Goal: Task Accomplishment & Management: Use online tool/utility

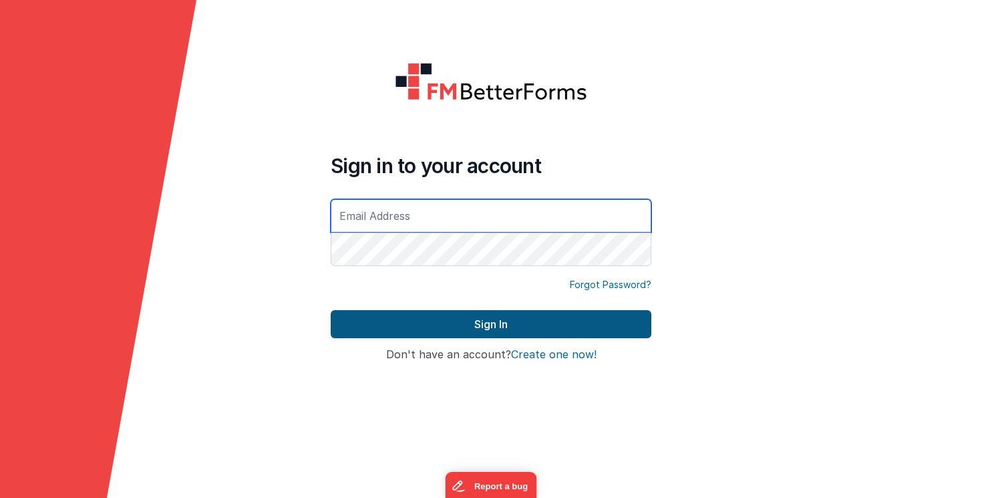
type input "[PERSON_NAME][EMAIL_ADDRESS][PERSON_NAME][DOMAIN_NAME]"
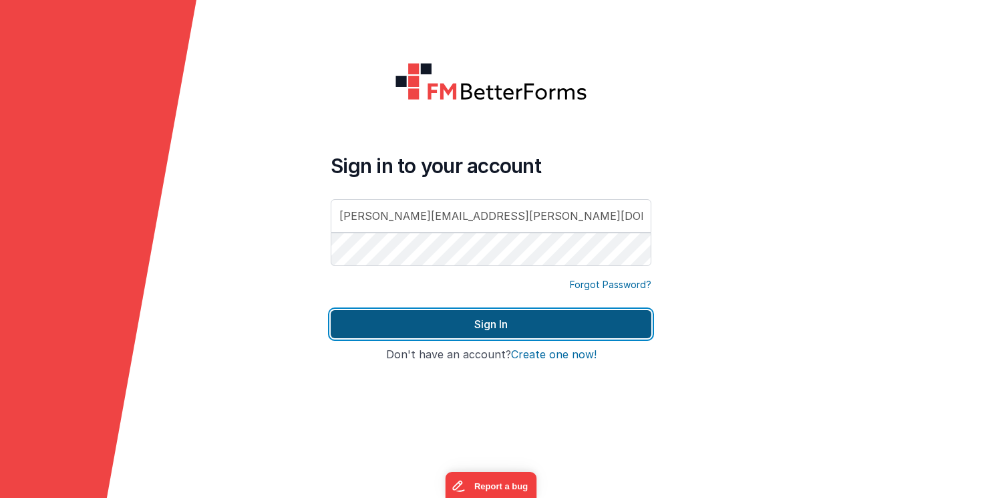
click at [468, 322] on button "Sign In" at bounding box center [491, 324] width 321 height 28
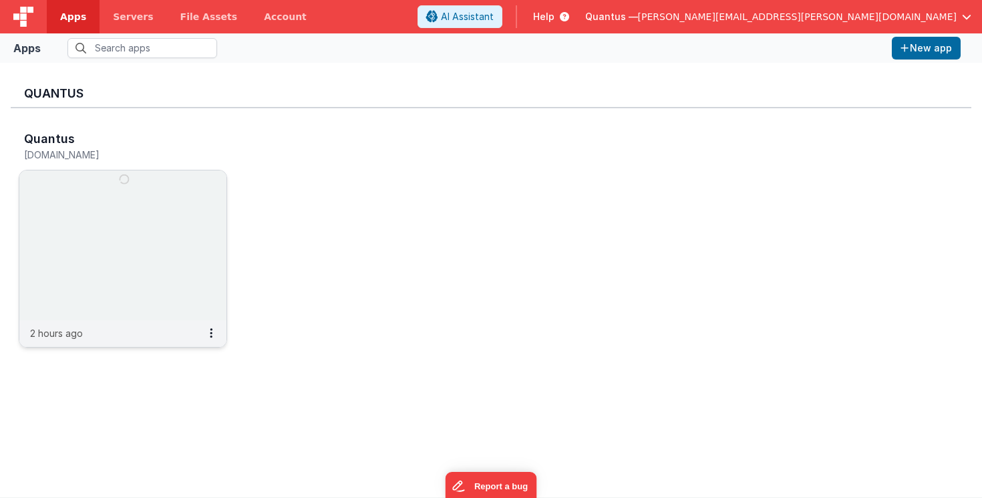
click at [109, 199] on img at bounding box center [122, 245] width 207 height 150
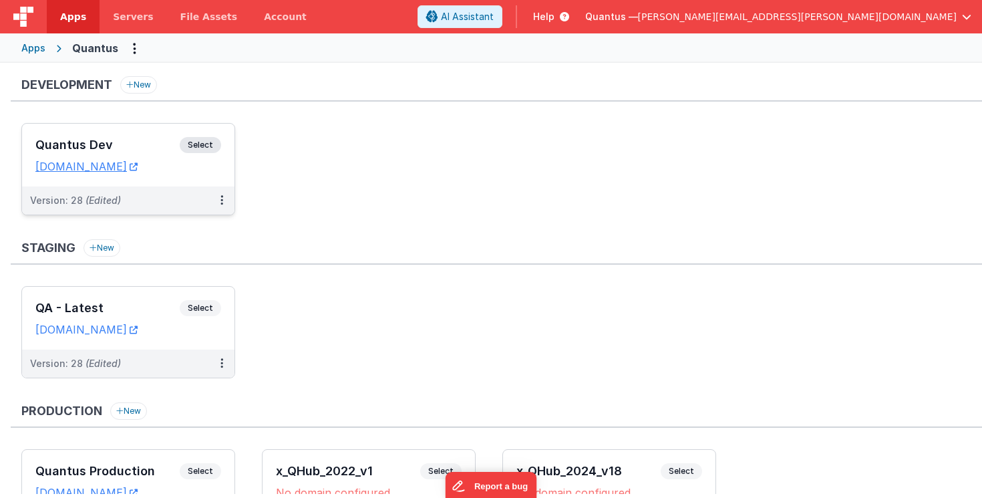
click at [149, 139] on h3 "Quantus Dev" at bounding box center [107, 144] width 144 height 13
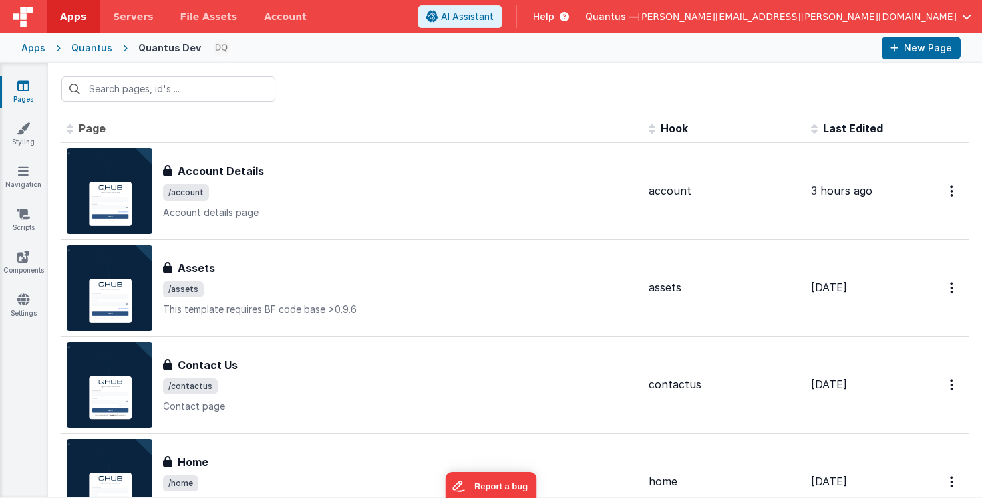
click at [868, 125] on span "Last Edited" at bounding box center [853, 128] width 60 height 13
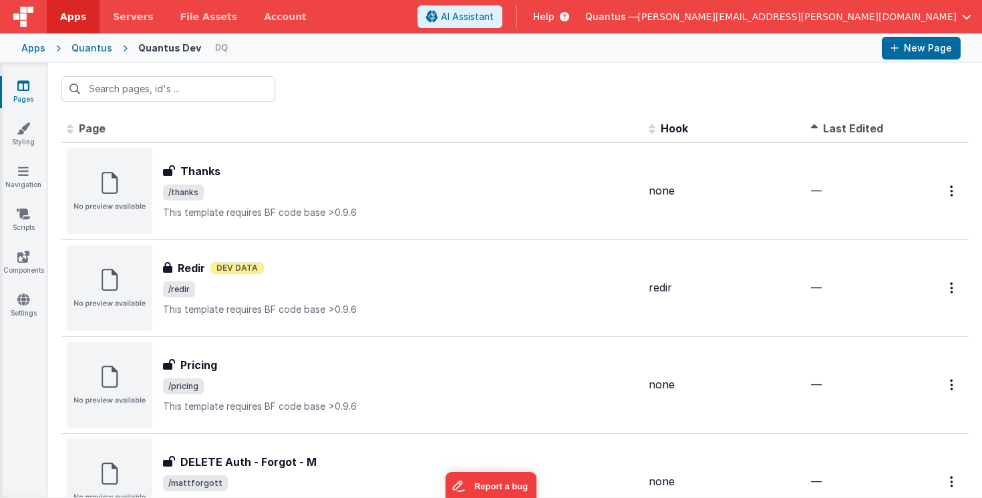
click at [859, 130] on span "Last Edited" at bounding box center [853, 128] width 60 height 13
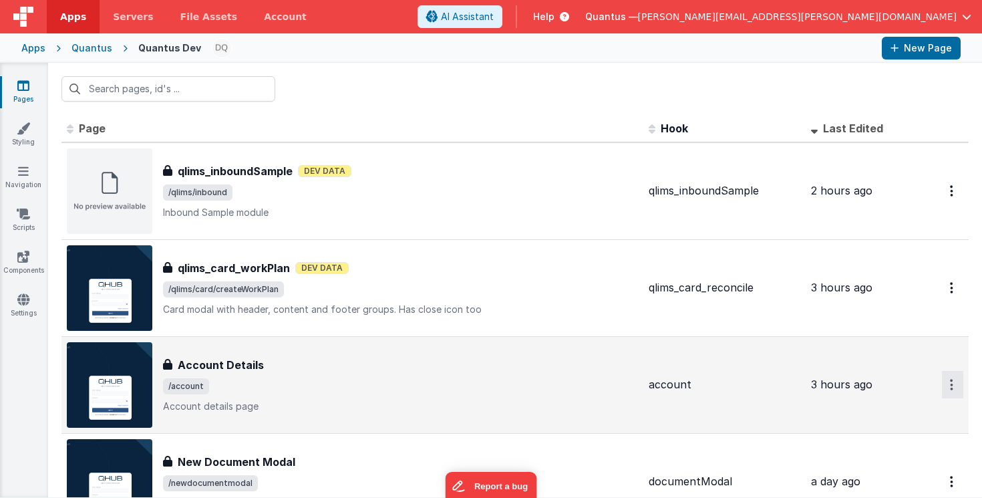
click at [950, 382] on icon "Options" at bounding box center [951, 384] width 3 height 11
click at [888, 414] on link "Preview" at bounding box center [905, 416] width 118 height 24
